Goal: Task Accomplishment & Management: Use online tool/utility

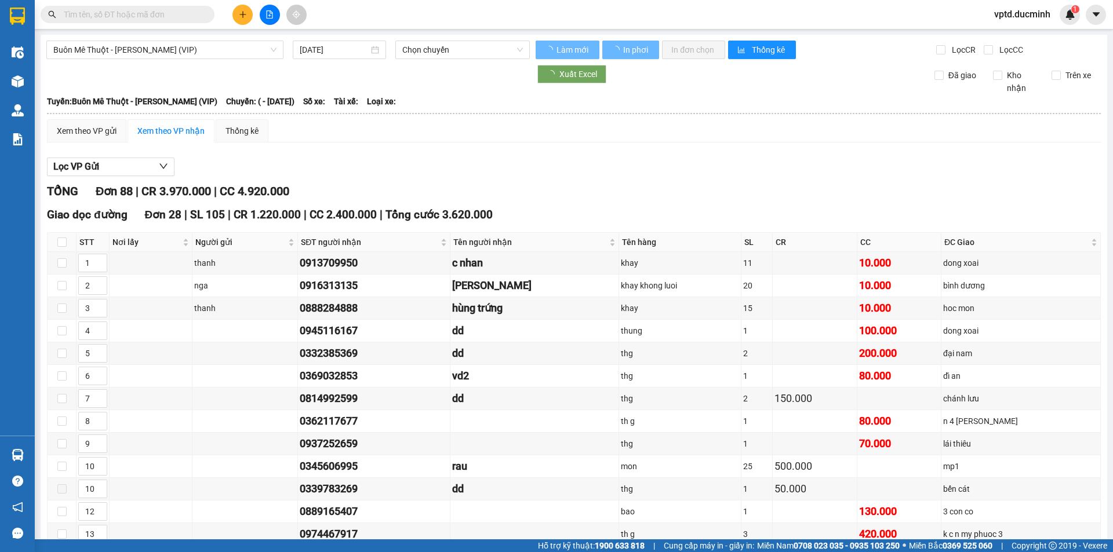
type input "04/09/2025"
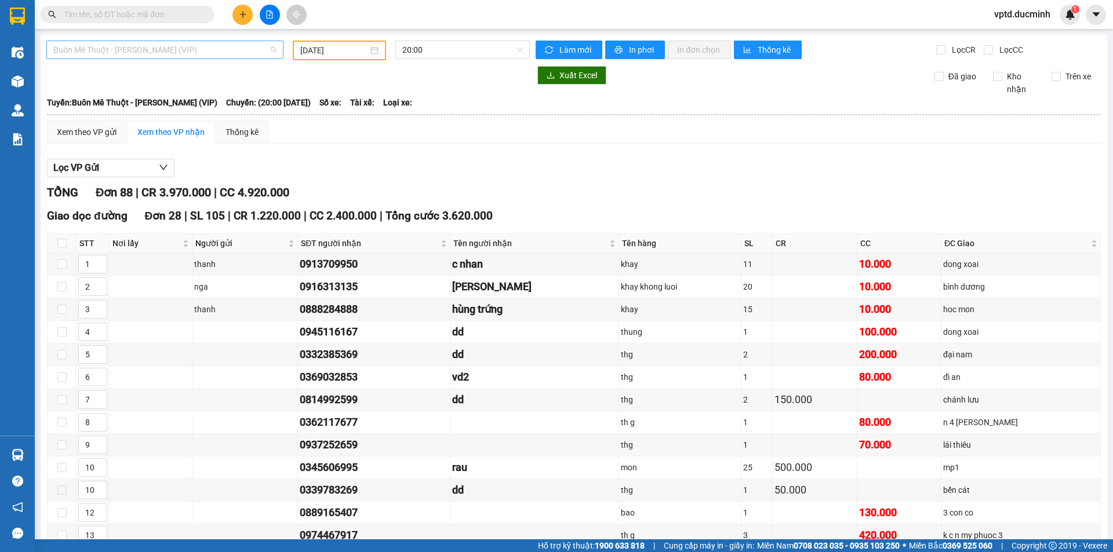
click at [244, 48] on span "Buôn Mê Thuột - Hồ Chí Minh (VIP)" at bounding box center [164, 49] width 223 height 17
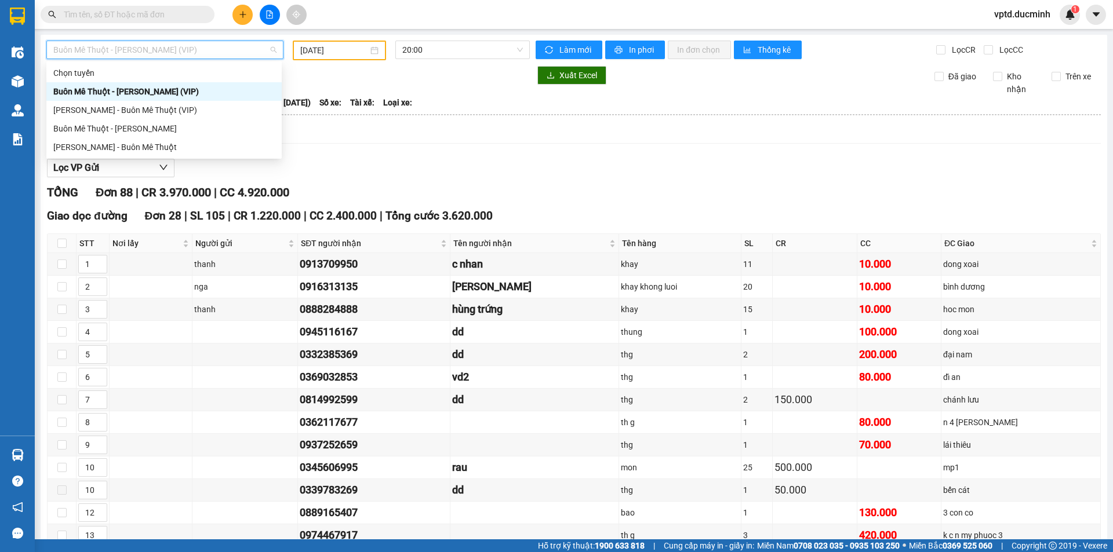
click at [197, 100] on div "Buôn Mê Thuột - Hồ Chí Minh (VIP)" at bounding box center [163, 91] width 235 height 19
click at [227, 49] on span "Buôn Mê Thuột - Hồ Chí Minh (VIP)" at bounding box center [164, 49] width 223 height 17
click at [170, 123] on div "Buôn Mê Thuột - Hồ Chí Minh" at bounding box center [163, 128] width 221 height 13
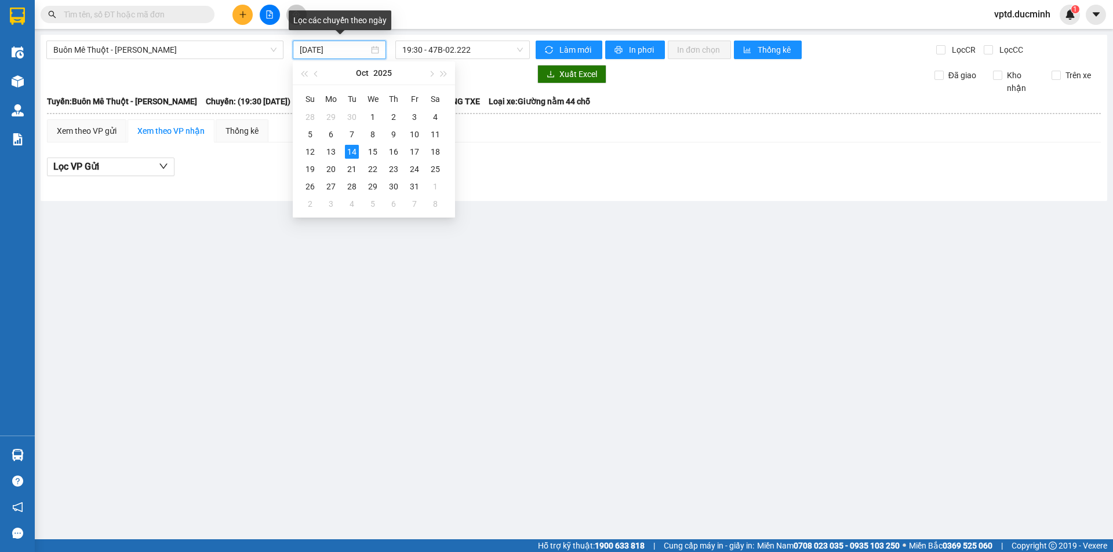
click at [332, 53] on input "14/10/2025" at bounding box center [334, 49] width 69 height 13
click at [332, 152] on div "13" at bounding box center [331, 152] width 14 height 14
type input "13/10/2025"
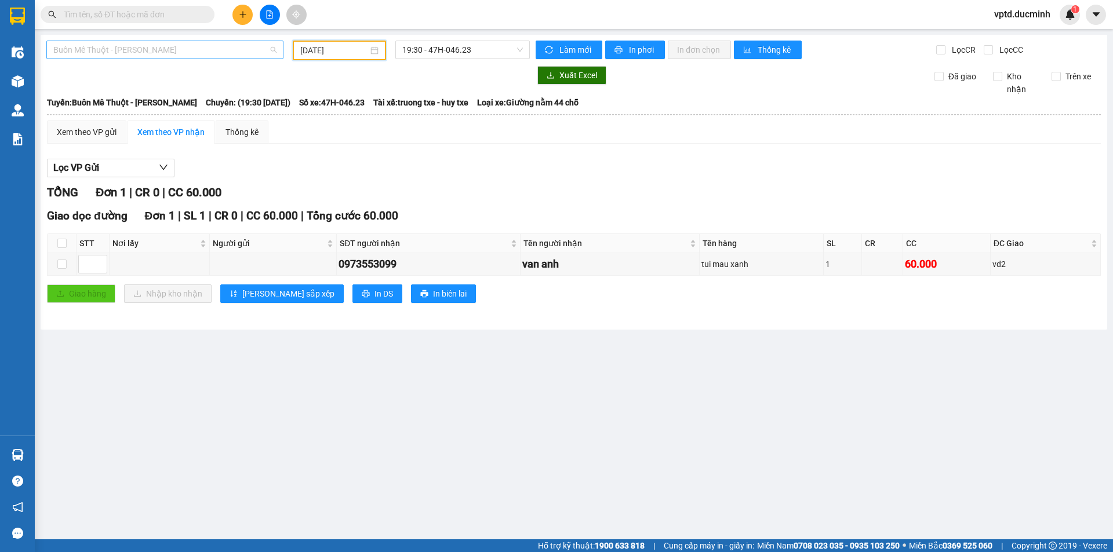
click at [217, 50] on span "Buôn Mê Thuột - Hồ Chí Minh" at bounding box center [164, 49] width 223 height 17
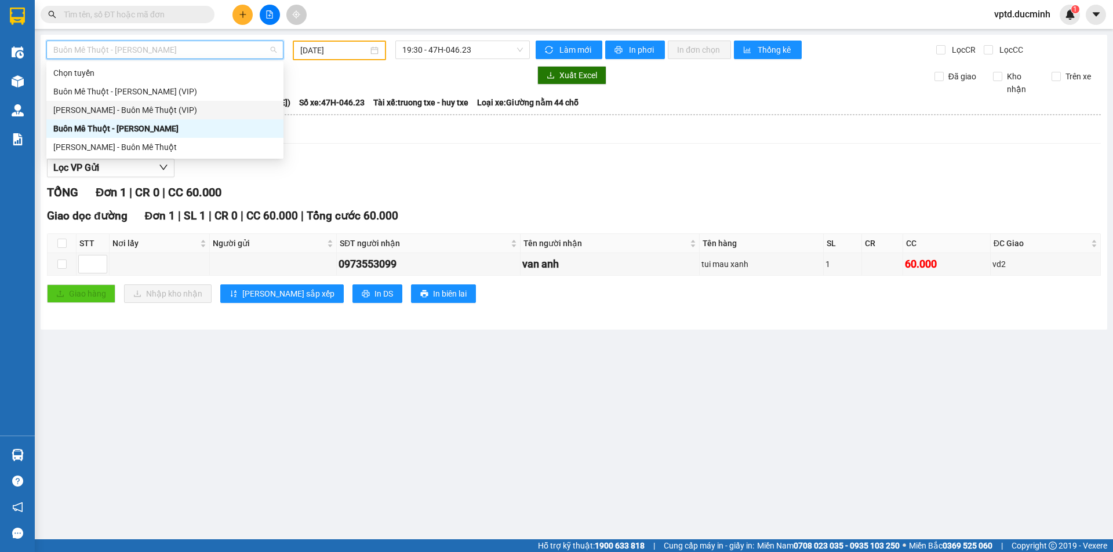
click at [163, 105] on div "Hồ Chí Minh - Buôn Mê Thuột (VIP)" at bounding box center [164, 110] width 223 height 13
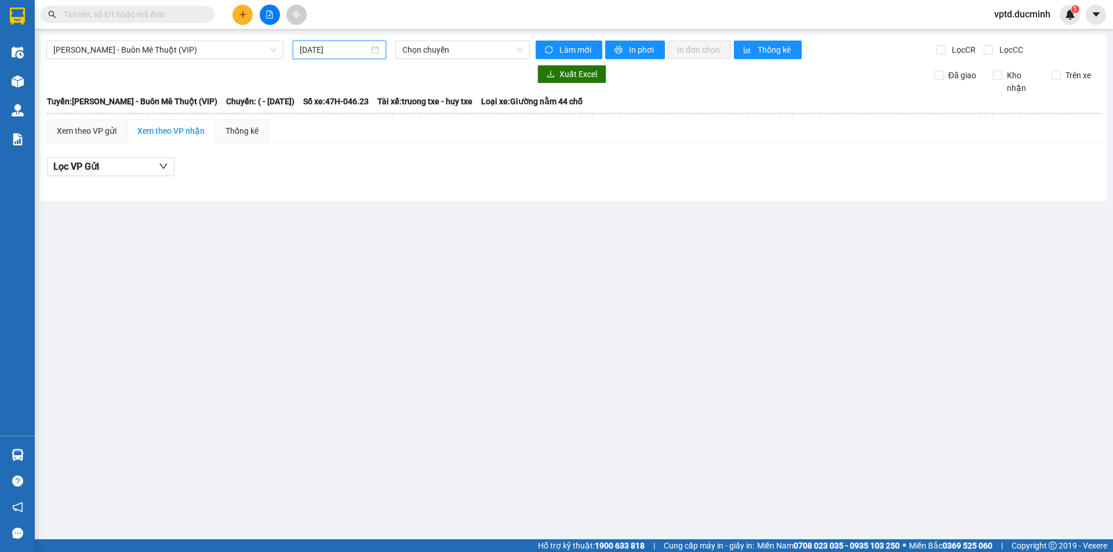
click at [319, 45] on input "14/10/2025" at bounding box center [334, 49] width 69 height 13
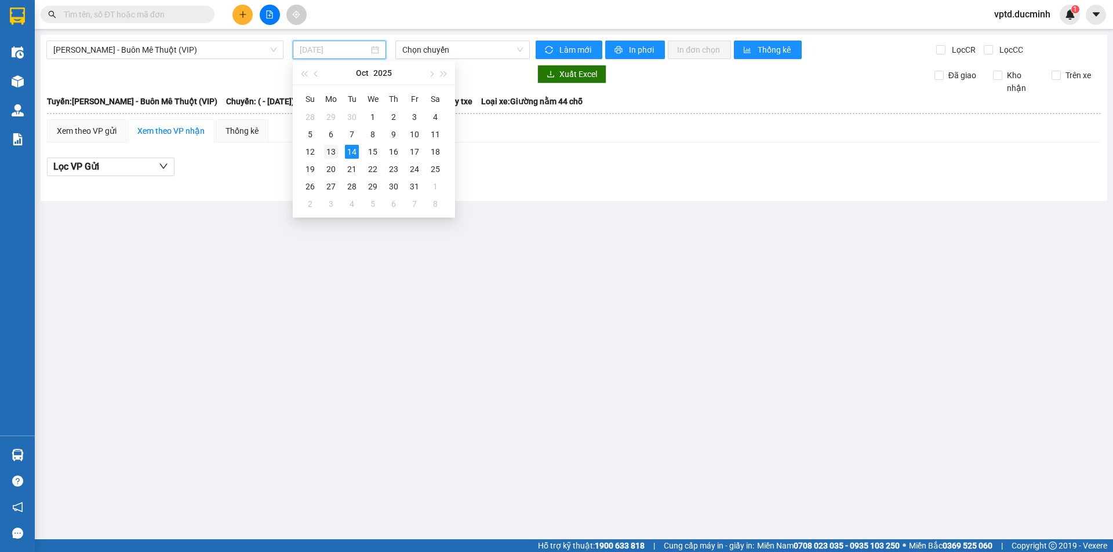
click at [330, 149] on div "13" at bounding box center [331, 152] width 14 height 14
type input "13/10/2025"
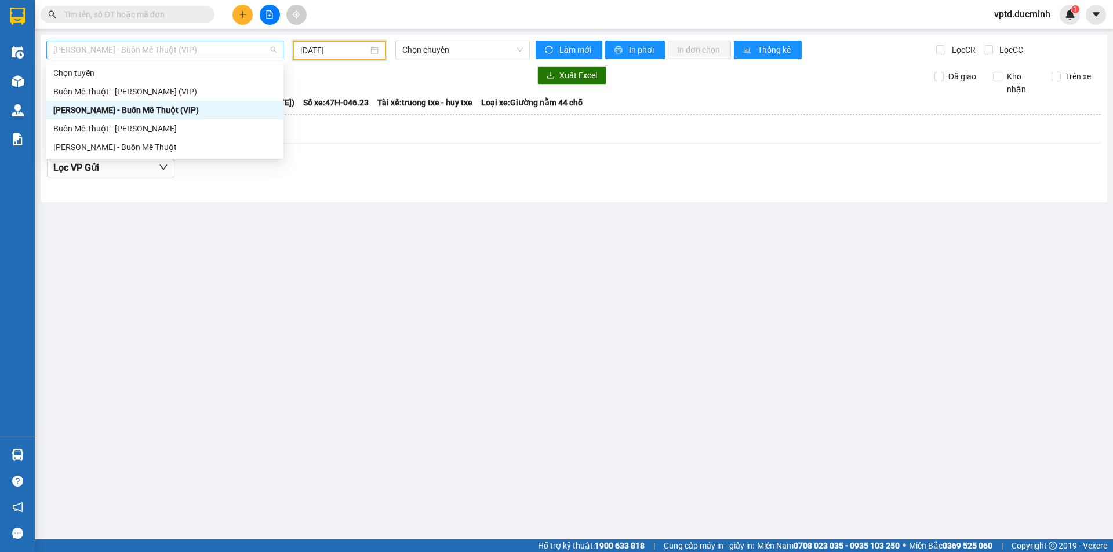
click at [225, 45] on span "Hồ Chí Minh - Buôn Mê Thuột (VIP)" at bounding box center [164, 49] width 223 height 17
click at [152, 88] on div "Buôn Mê Thuột - Hồ Chí Minh (VIP)" at bounding box center [164, 91] width 223 height 13
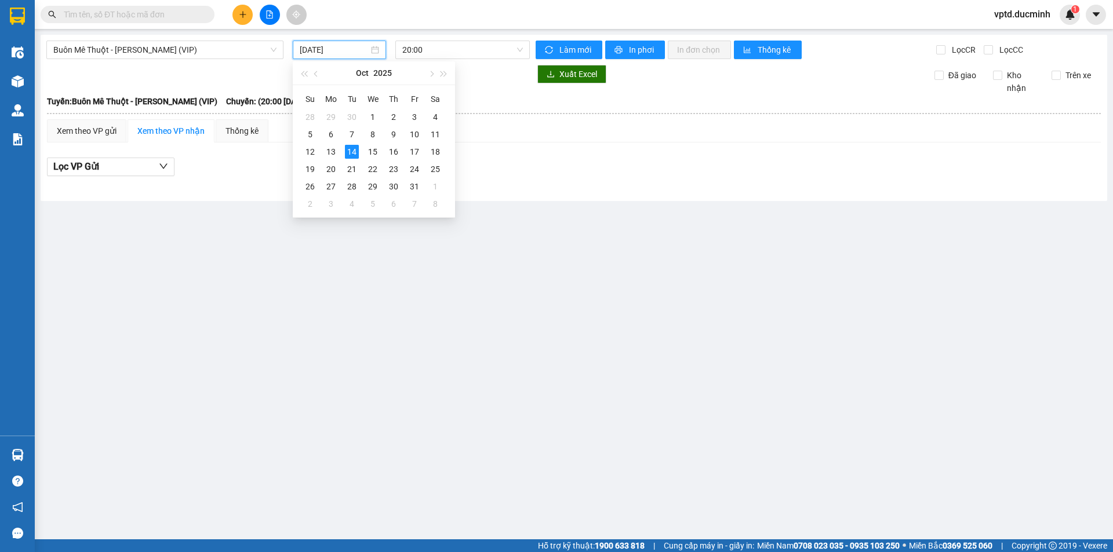
click at [326, 48] on input "14/10/2025" at bounding box center [334, 49] width 69 height 13
click at [327, 148] on div "13" at bounding box center [331, 152] width 14 height 14
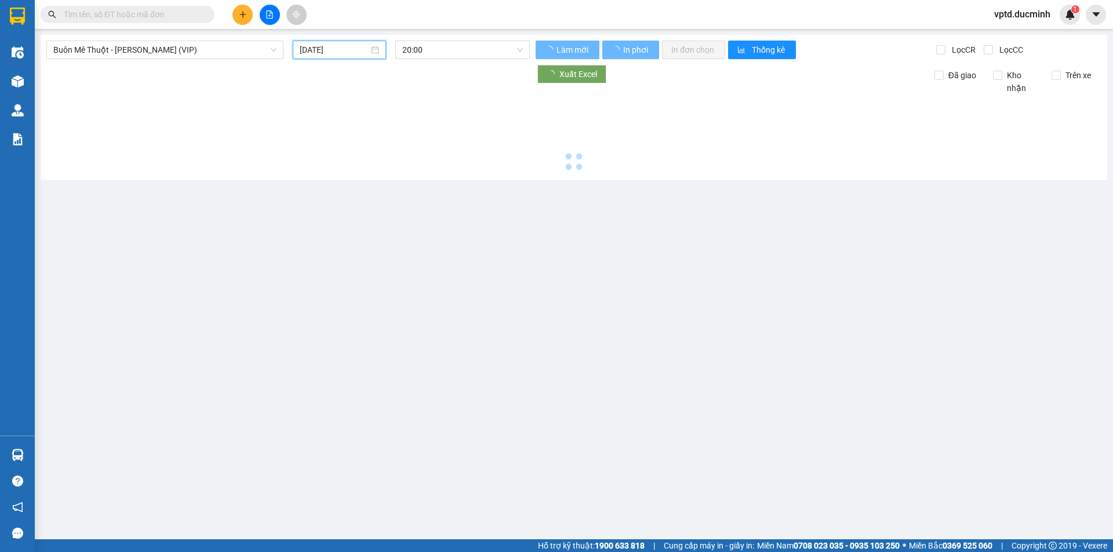
type input "13/10/2025"
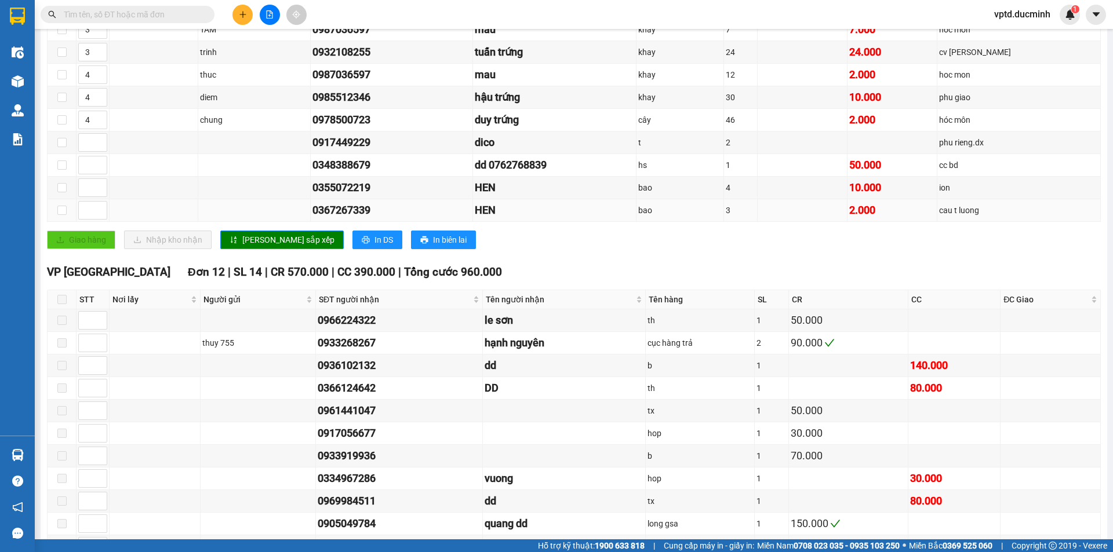
scroll to position [604, 0]
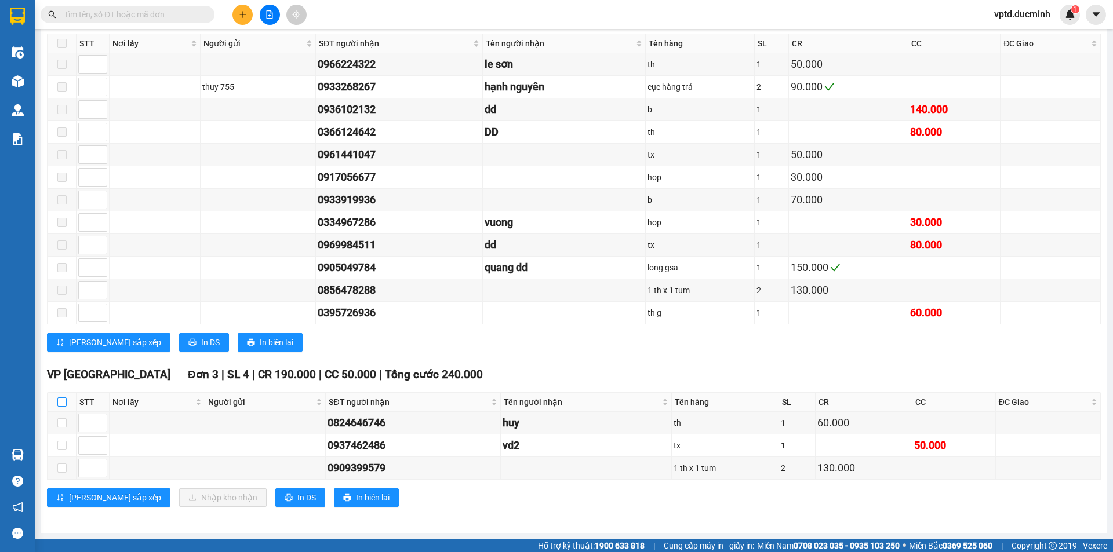
click at [63, 405] on input "checkbox" at bounding box center [61, 402] width 9 height 9
checkbox input "true"
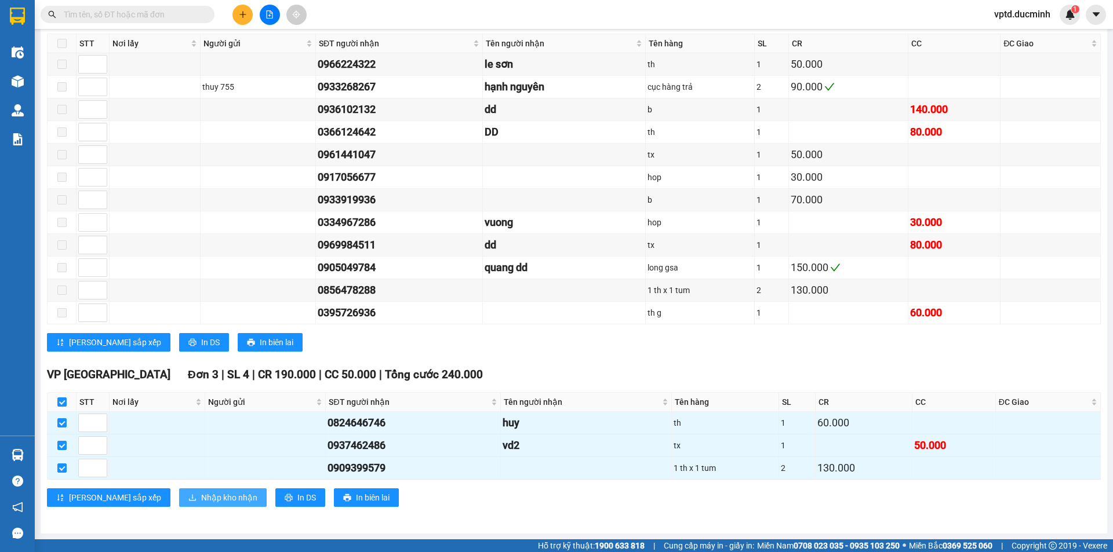
click at [179, 490] on button "Nhập kho nhận" at bounding box center [223, 498] width 88 height 19
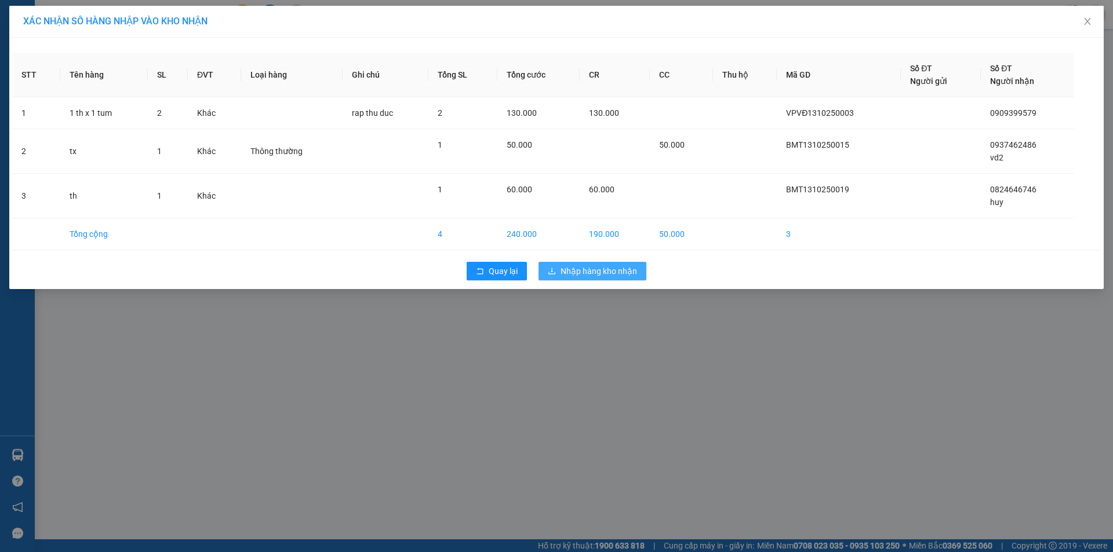
click at [623, 265] on span "Nhập hàng kho nhận" at bounding box center [598, 271] width 77 height 13
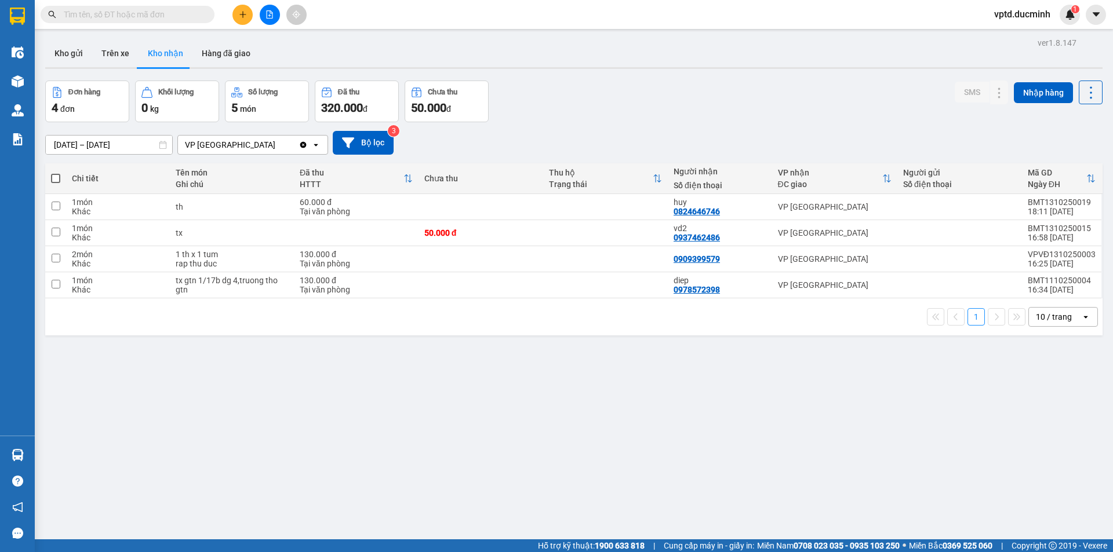
click at [149, 18] on input "text" at bounding box center [132, 14] width 137 height 13
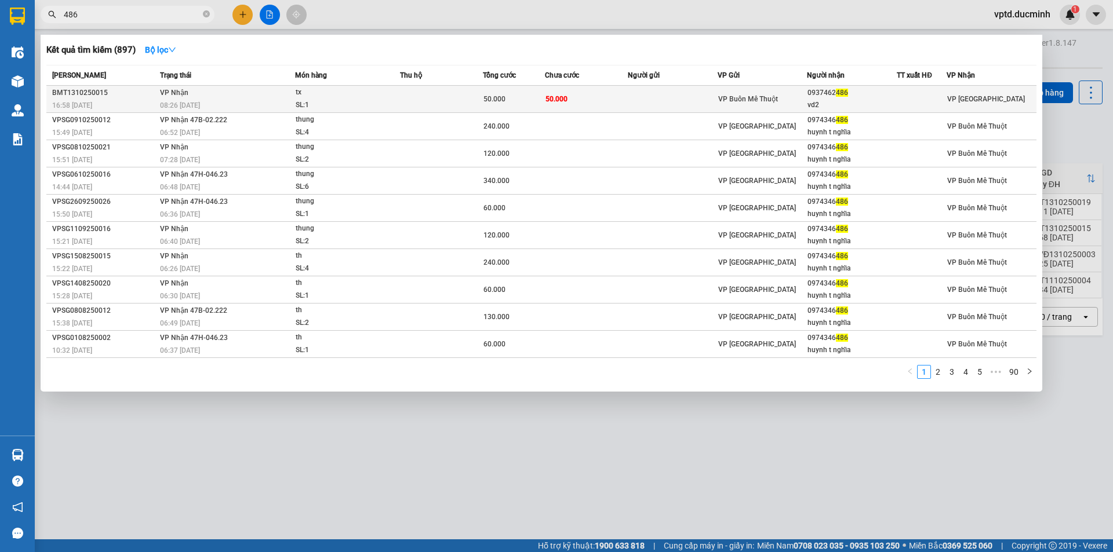
type input "486"
click at [838, 97] on span "486" at bounding box center [842, 93] width 12 height 8
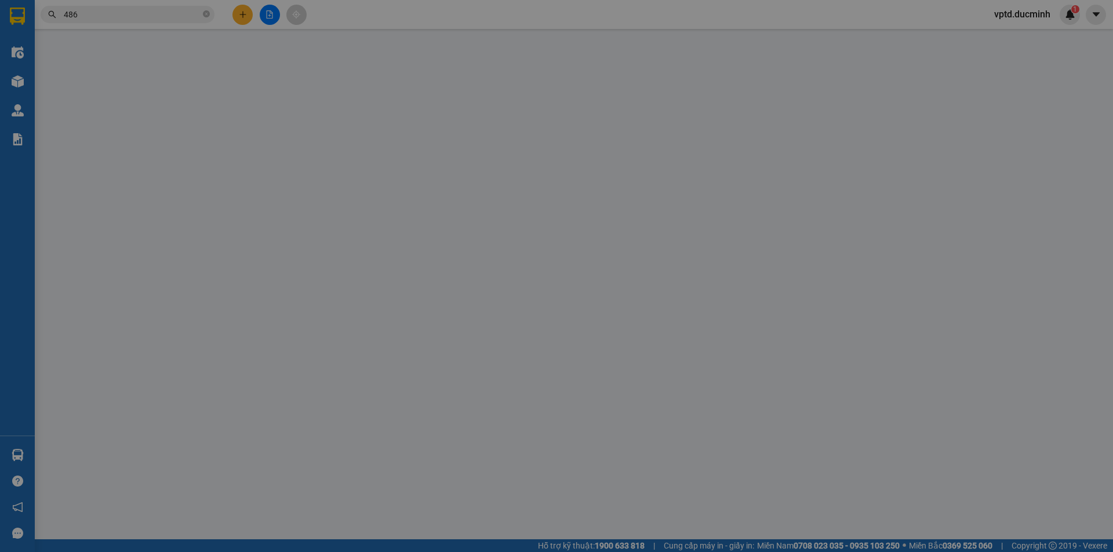
type input "0937462486"
type input "vd2"
type input "0"
type input "50.000"
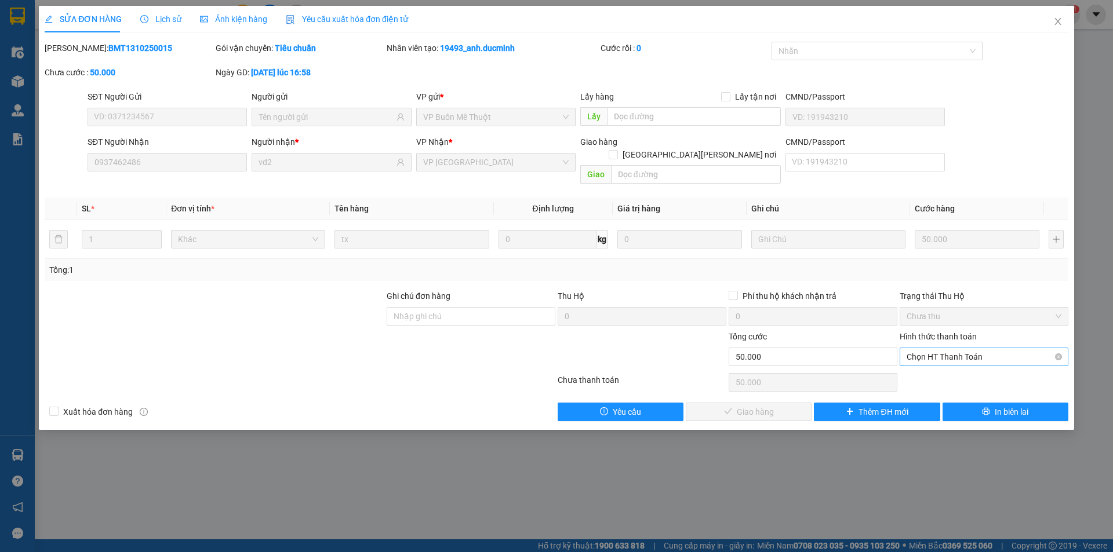
click at [931, 348] on span "Chọn HT Thanh Toán" at bounding box center [983, 356] width 155 height 17
click at [926, 364] on div "Tại văn phòng" at bounding box center [983, 367] width 155 height 13
type input "0"
click at [769, 406] on span "Giao hàng" at bounding box center [755, 412] width 37 height 13
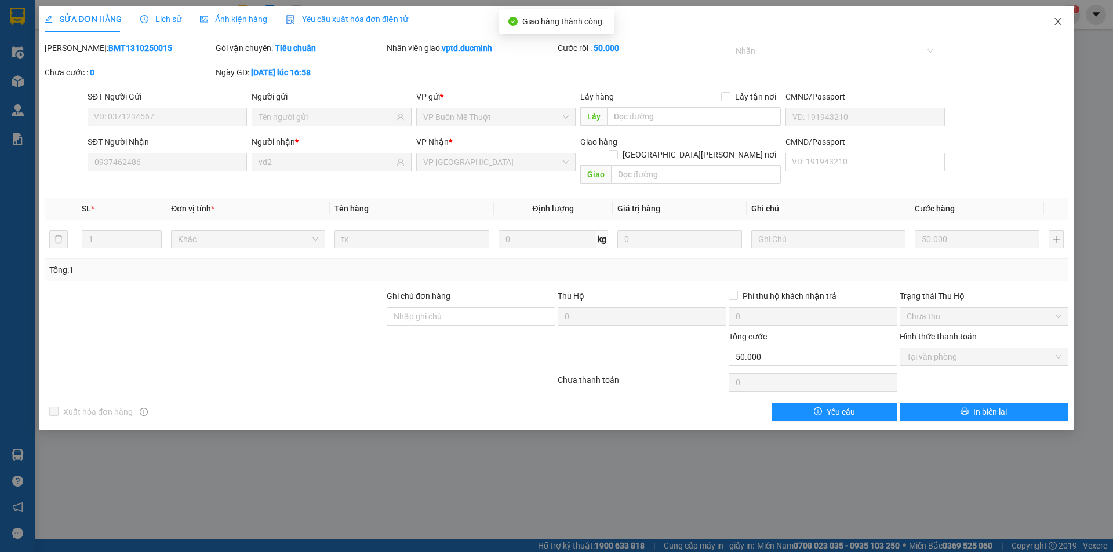
click at [1058, 21] on icon "close" at bounding box center [1057, 21] width 9 height 9
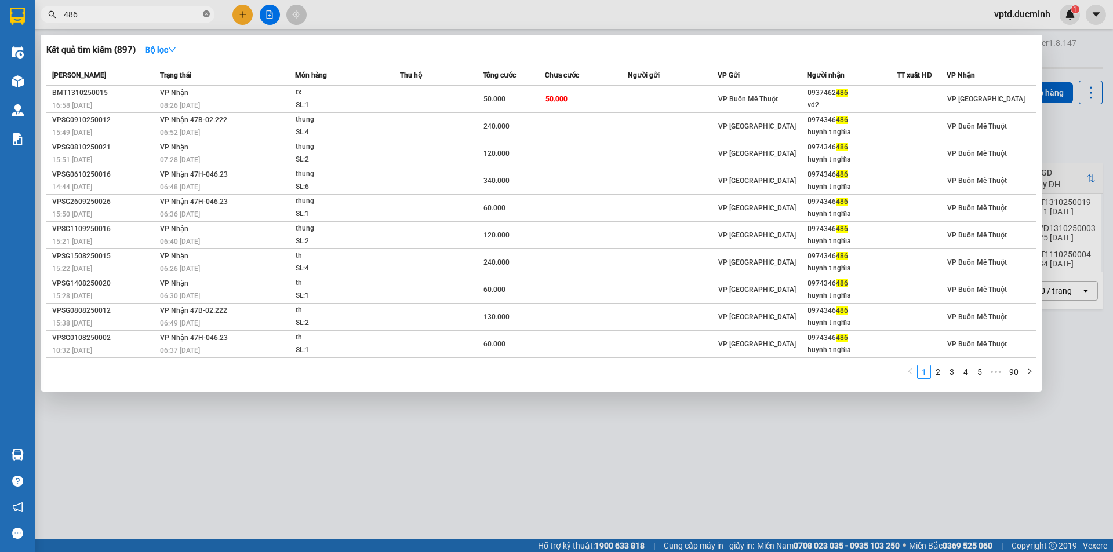
click at [205, 13] on icon "close-circle" at bounding box center [206, 13] width 7 height 7
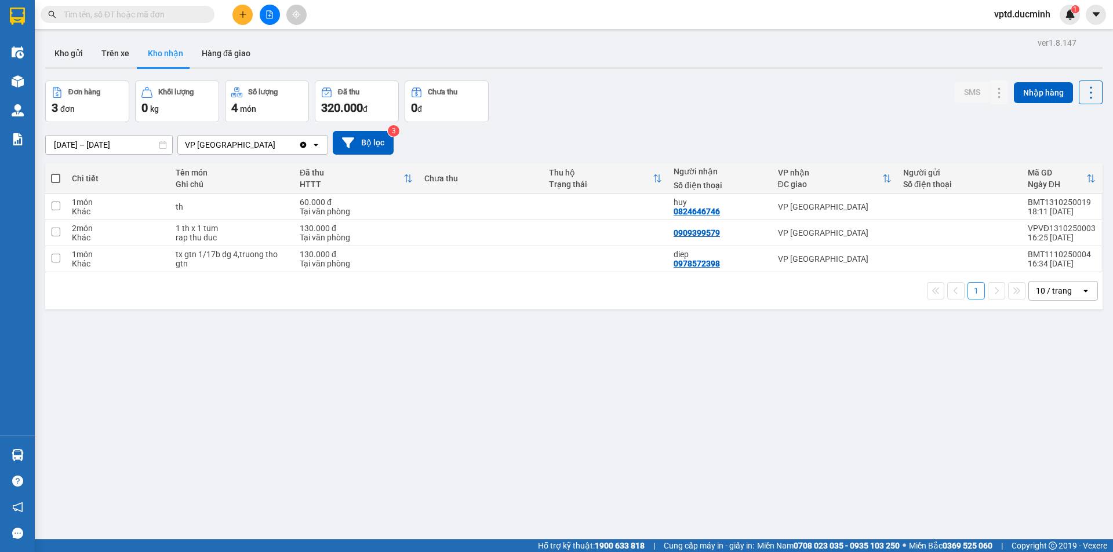
click at [128, 16] on input "text" at bounding box center [132, 14] width 137 height 13
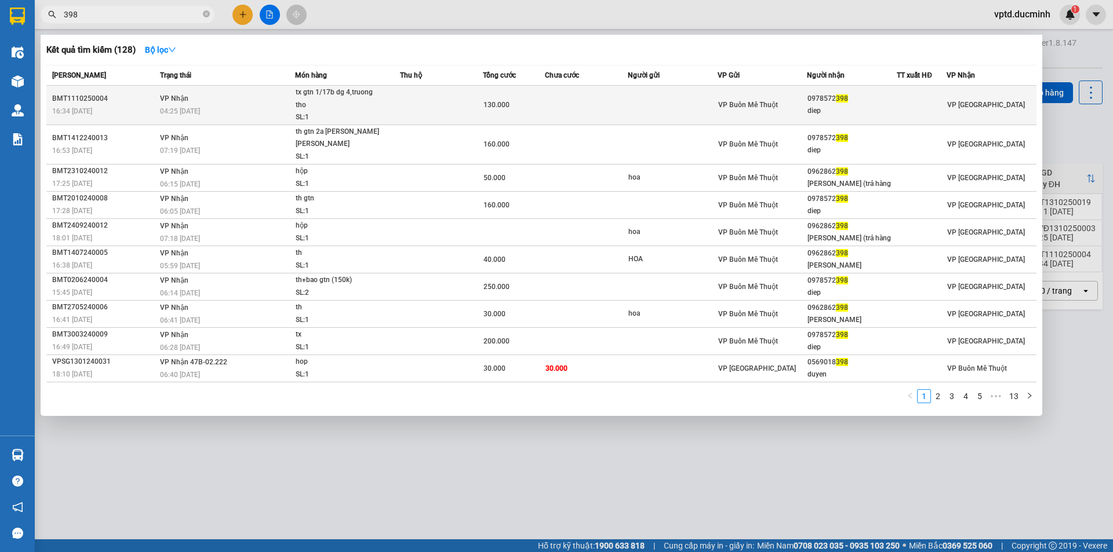
type input "398"
click at [842, 101] on span "398" at bounding box center [842, 98] width 12 height 8
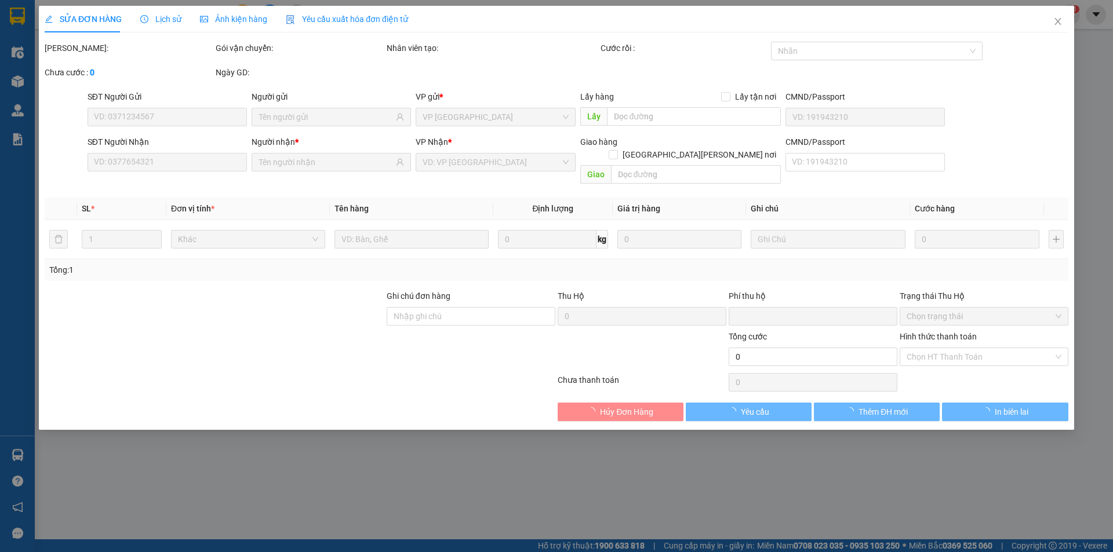
type input "0978572398"
type input "diep"
type input "0"
type input "130.000"
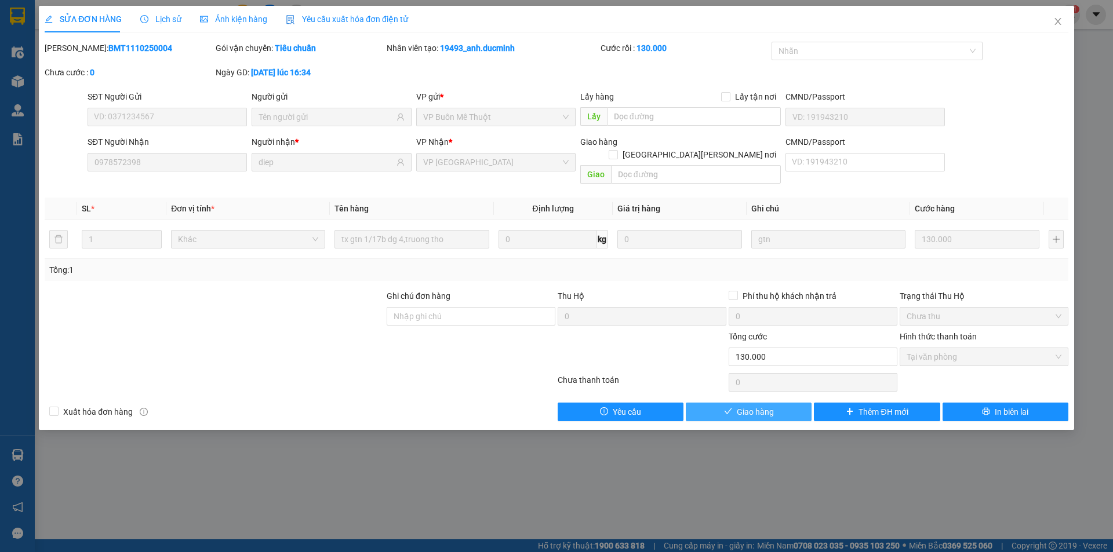
click at [760, 406] on span "Giao hàng" at bounding box center [755, 412] width 37 height 13
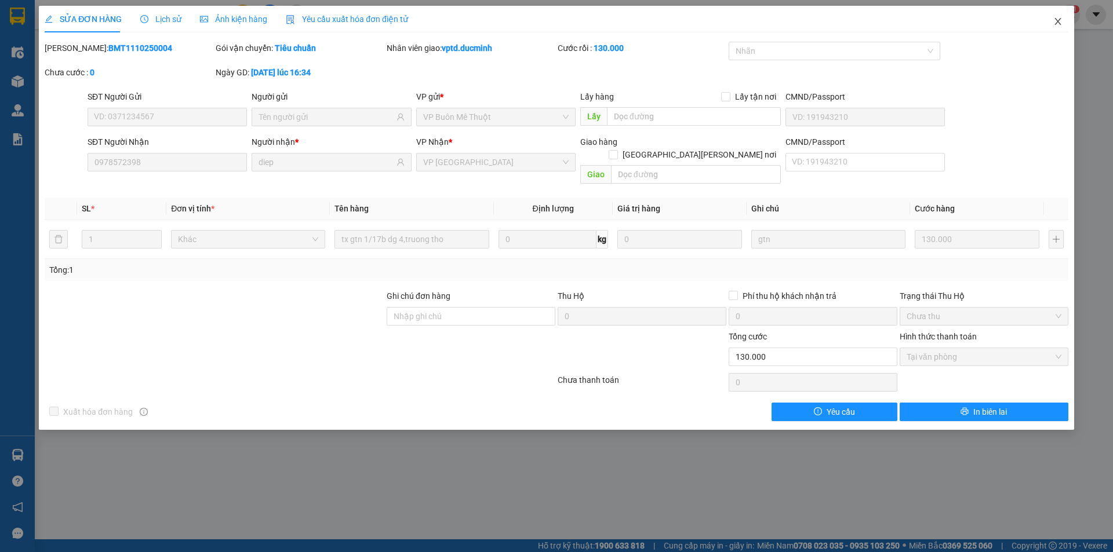
click at [1057, 21] on icon "close" at bounding box center [1057, 21] width 6 height 7
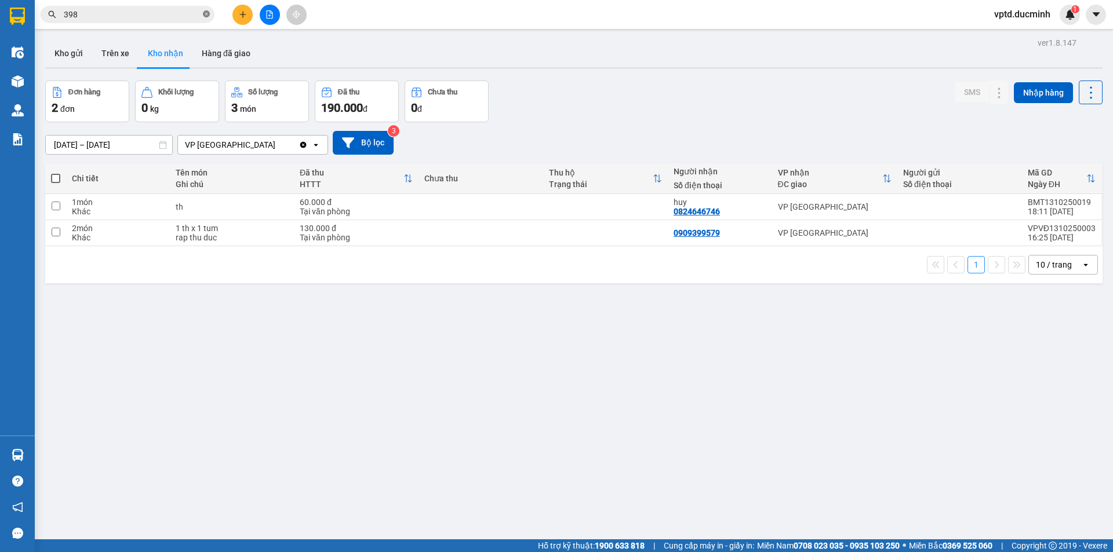
click at [204, 11] on icon "close-circle" at bounding box center [206, 13] width 7 height 7
click at [115, 12] on input "text" at bounding box center [132, 14] width 137 height 13
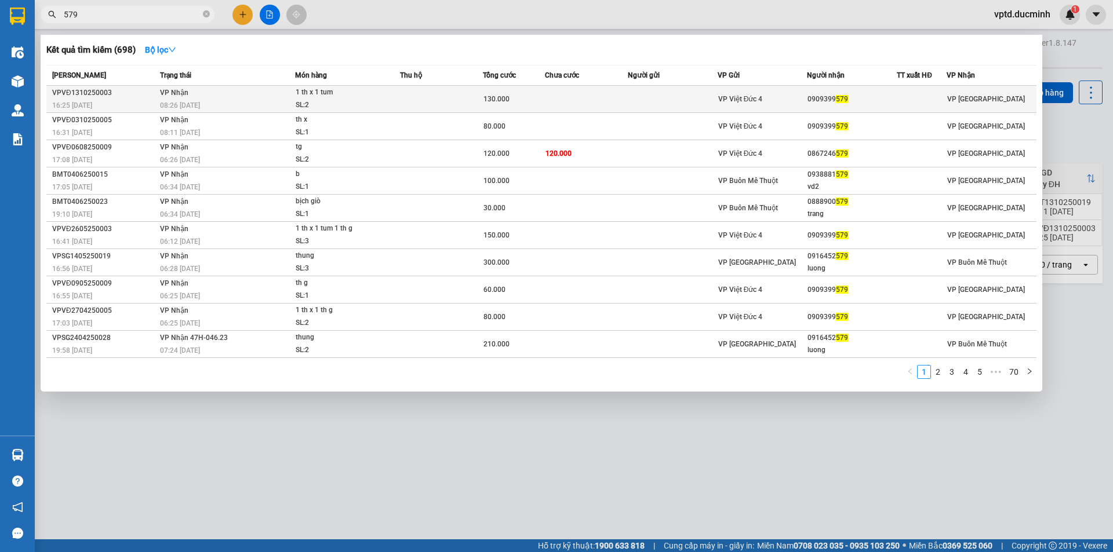
type input "579"
click at [837, 97] on span "579" at bounding box center [842, 99] width 12 height 8
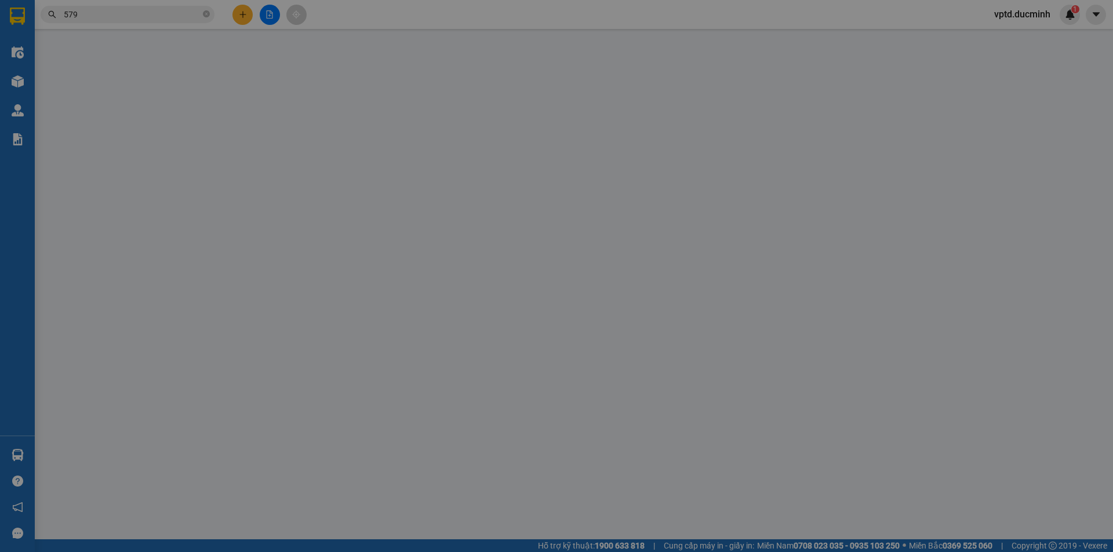
type input "0909399579"
type input "0"
type input "130.000"
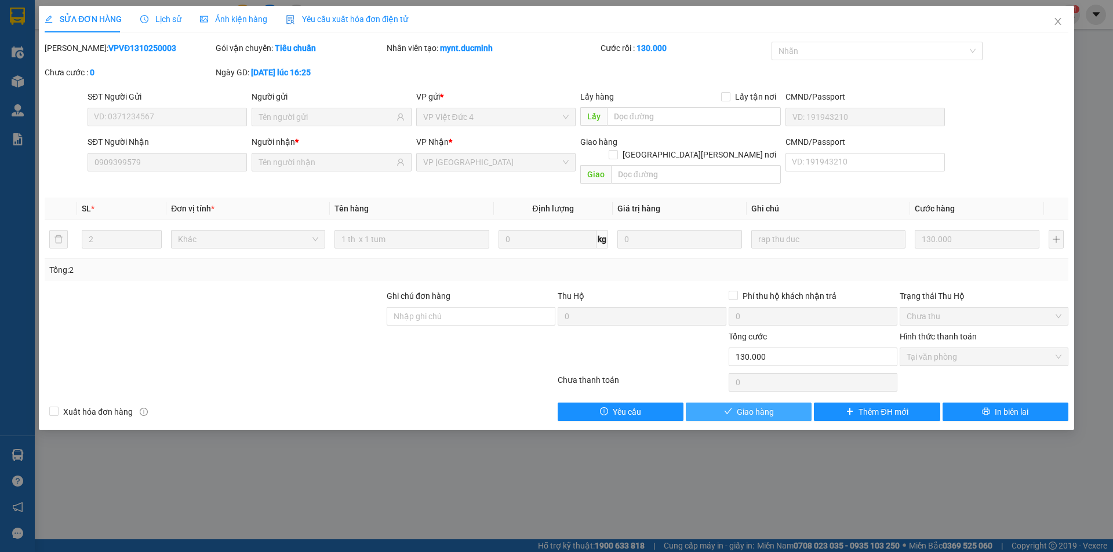
click at [775, 403] on button "Giao hàng" at bounding box center [749, 412] width 126 height 19
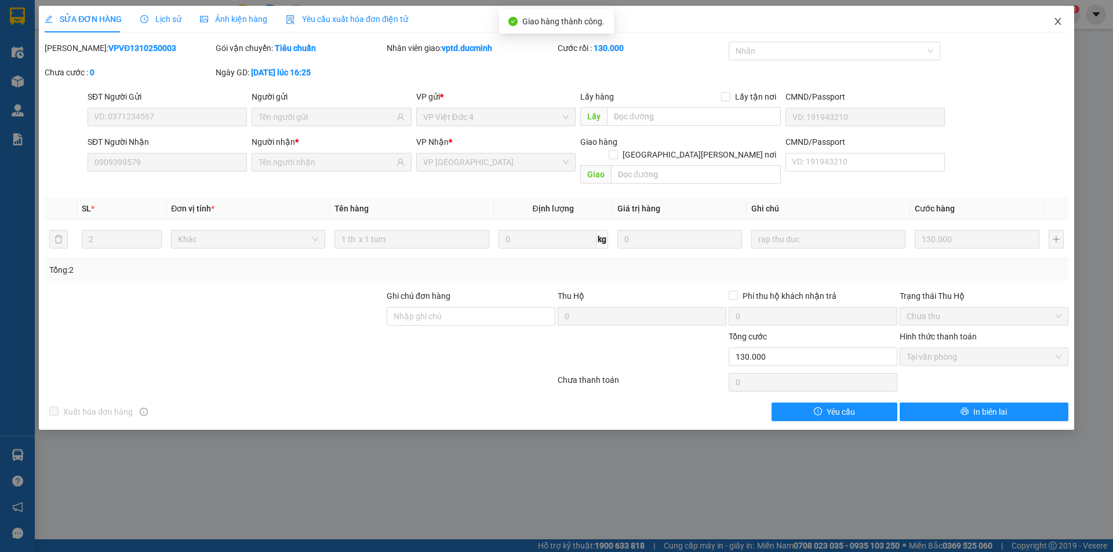
click at [1059, 21] on icon "close" at bounding box center [1057, 21] width 9 height 9
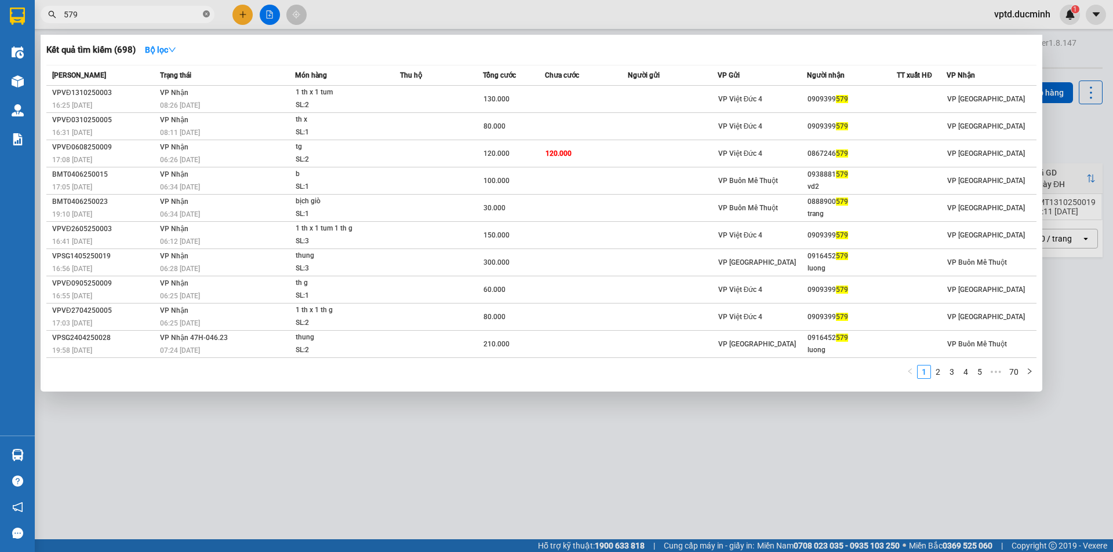
click at [203, 10] on span at bounding box center [206, 14] width 7 height 11
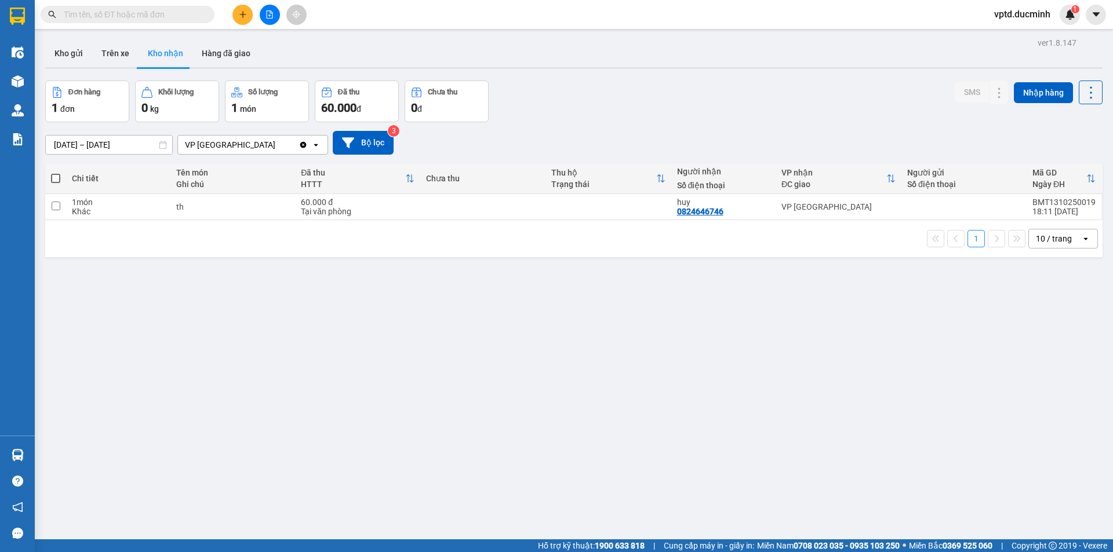
click at [126, 19] on input "text" at bounding box center [132, 14] width 137 height 13
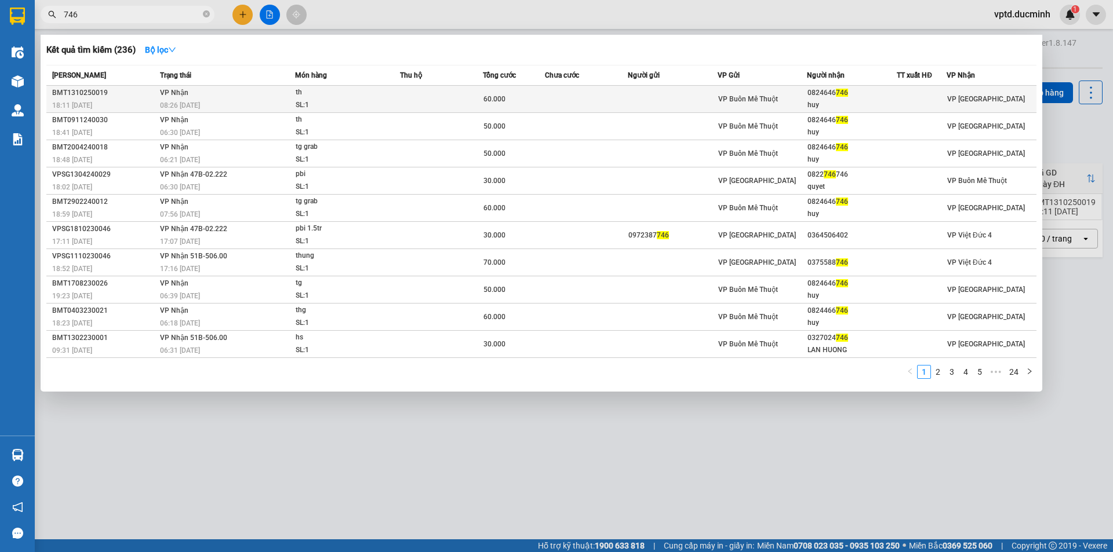
type input "746"
click at [827, 94] on div "0824646 746" at bounding box center [851, 93] width 89 height 12
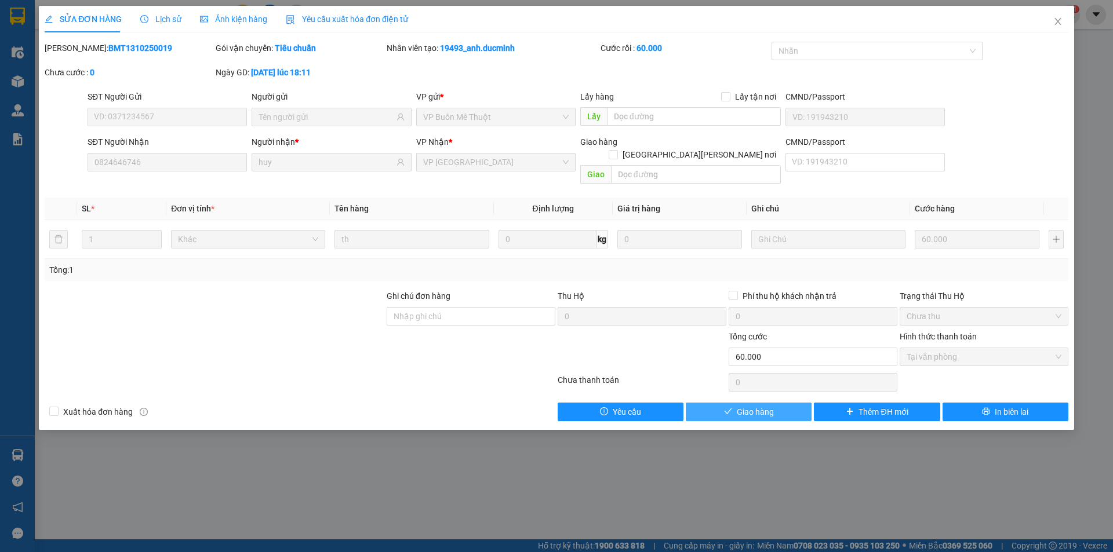
click at [763, 403] on button "Giao hàng" at bounding box center [749, 412] width 126 height 19
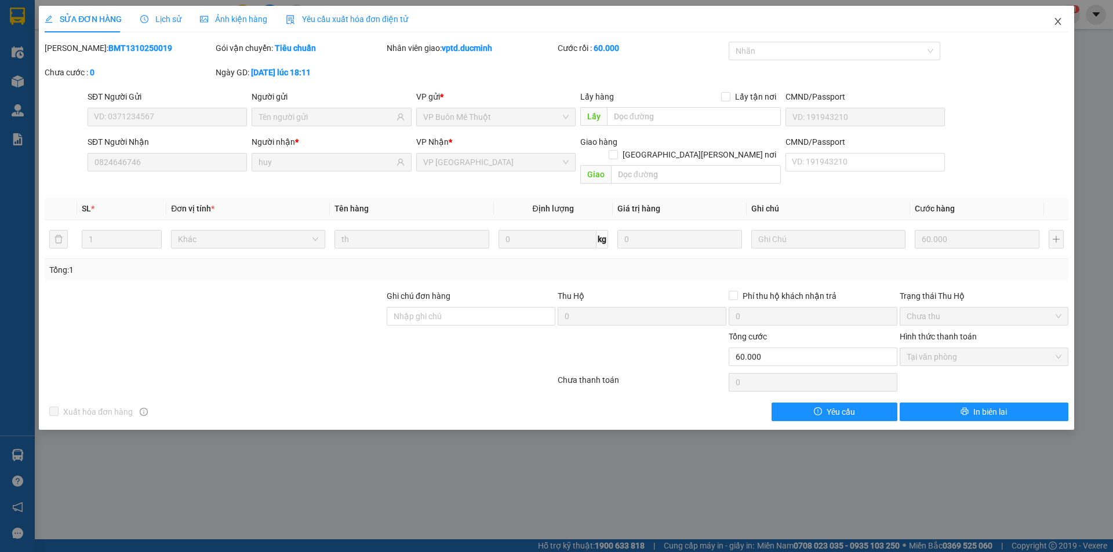
click at [1058, 23] on icon "close" at bounding box center [1057, 21] width 6 height 7
